Goal: Task Accomplishment & Management: Manage account settings

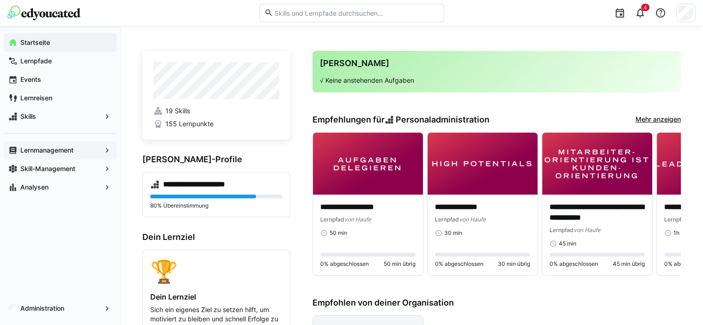
click at [78, 152] on span "Lernmanagement" at bounding box center [60, 150] width 82 height 9
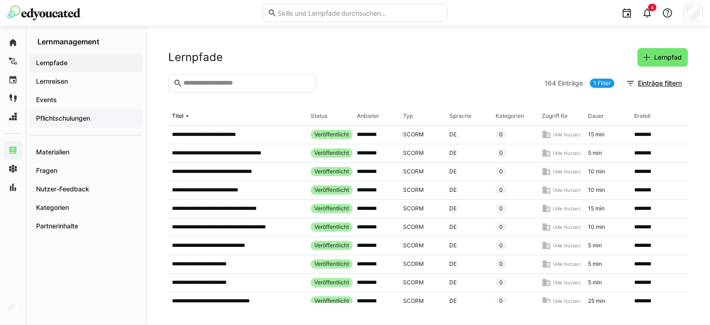
click at [0, 0] on app-navigation-label "Pflichtschulungen" at bounding box center [0, 0] width 0 height 0
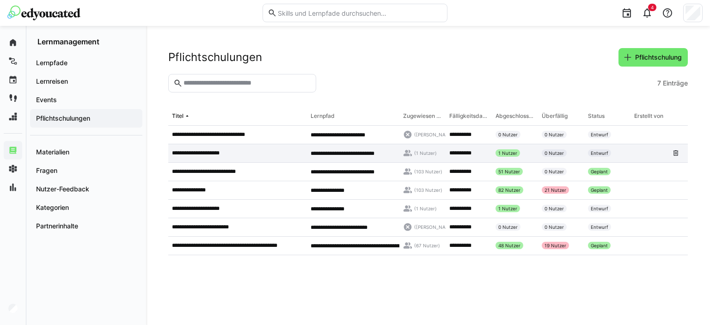
click at [438, 157] on div "(1 Nutzer)" at bounding box center [423, 153] width 46 height 18
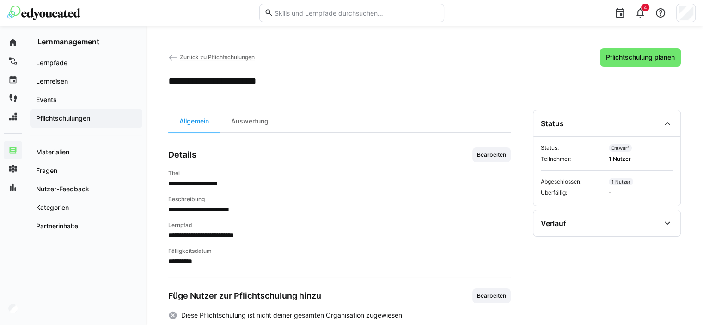
scroll to position [55, 0]
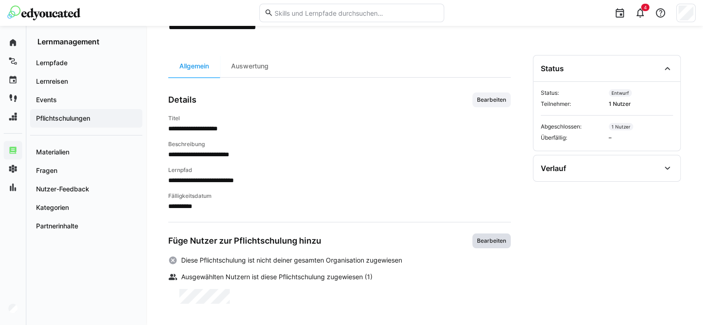
click at [496, 240] on span "Bearbeiten" at bounding box center [491, 240] width 31 height 7
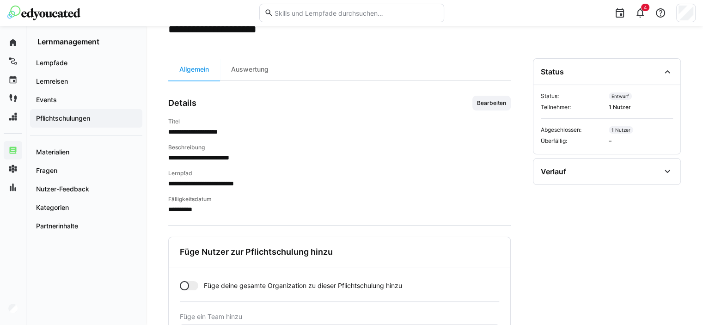
scroll to position [0, 0]
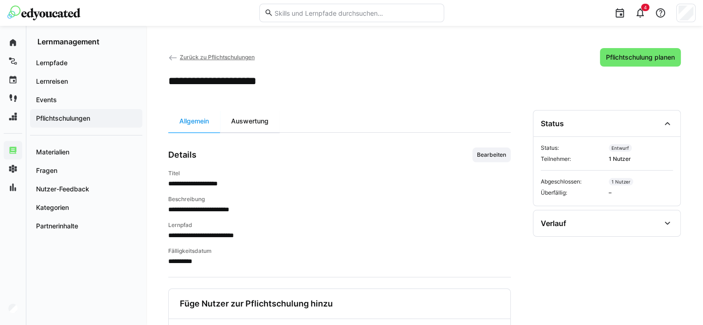
click at [252, 122] on div "Auswertung" at bounding box center [250, 121] width 60 height 22
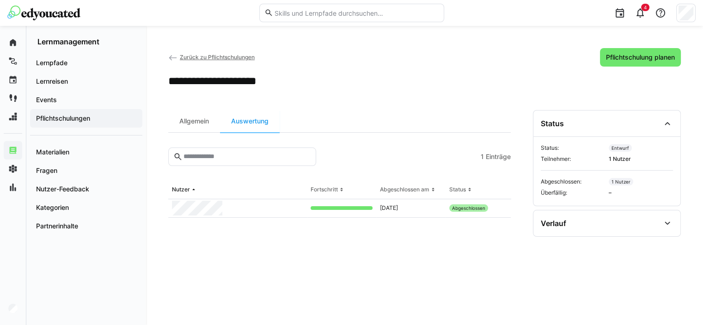
click at [198, 54] on span "Zurück zu Pflichtschulungen" at bounding box center [217, 57] width 75 height 7
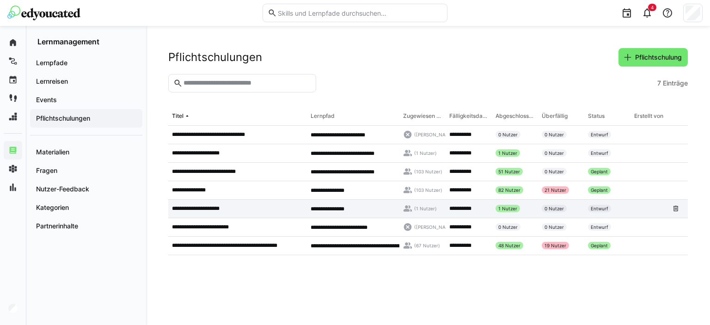
click at [245, 203] on div "**********" at bounding box center [237, 209] width 139 height 18
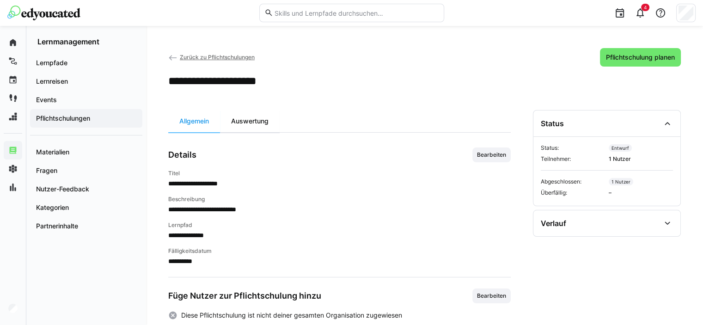
click at [268, 124] on div "Auswertung" at bounding box center [250, 121] width 60 height 22
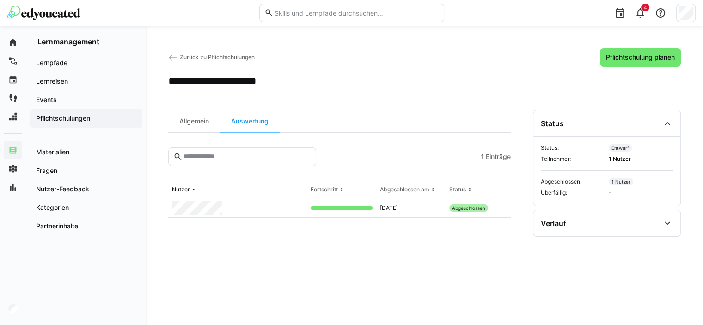
click at [203, 54] on span "Zurück zu Pflichtschulungen" at bounding box center [217, 57] width 75 height 7
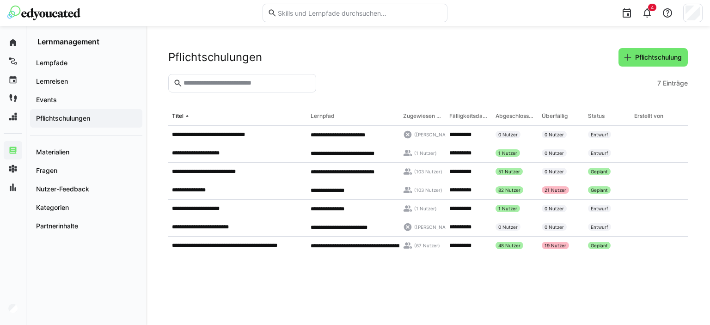
click at [66, 13] on img at bounding box center [43, 13] width 73 height 15
